Goal: Obtain resource: Download file/media

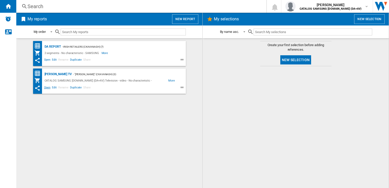
click at [48, 87] on span "Open" at bounding box center [47, 88] width 8 height 6
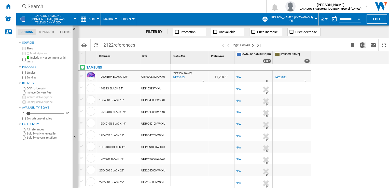
click at [325, 18] on button "£" at bounding box center [324, 19] width 5 height 13
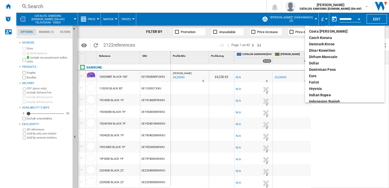
scroll to position [76, 0]
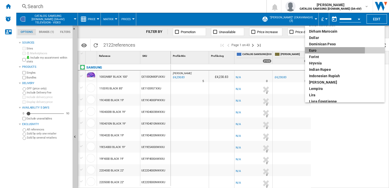
click at [316, 50] on div "euro" at bounding box center [345, 50] width 72 height 5
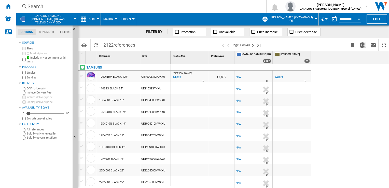
click at [356, 114] on div "[PERSON_NAME] : [PERSON_NAME] -1.0 % €4,899 % N/A 5 [PERSON_NAME] : [PERSON_NAM…" at bounding box center [280, 126] width 219 height 124
click at [363, 45] on img "Download in Excel" at bounding box center [363, 45] width 6 height 6
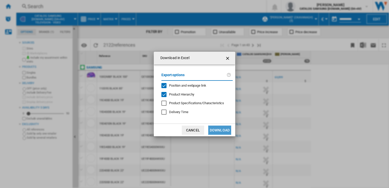
click at [223, 128] on button "Download" at bounding box center [219, 130] width 23 height 9
